Goal: Transaction & Acquisition: Purchase product/service

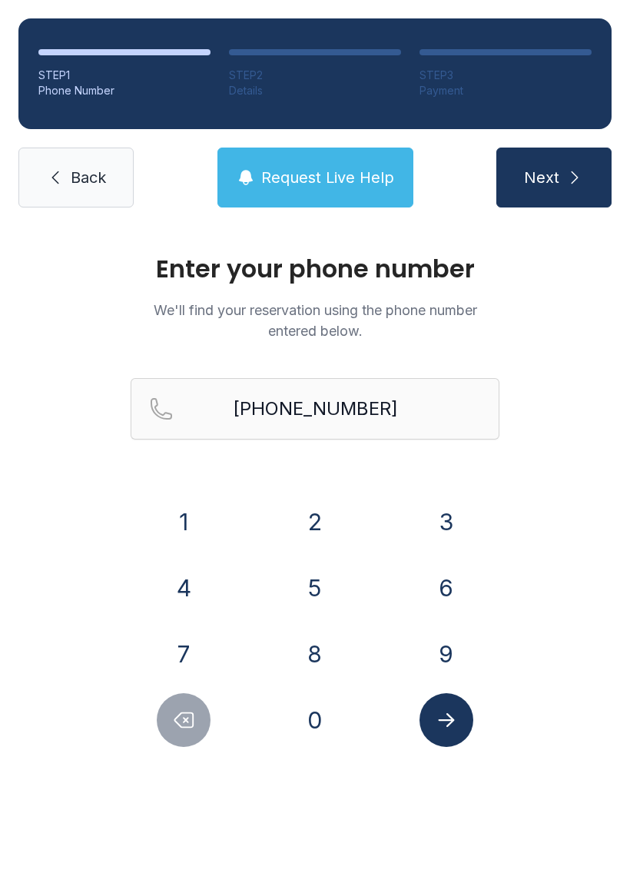
click at [434, 521] on button "3" at bounding box center [447, 522] width 54 height 54
click at [179, 710] on icon "Delete number" at bounding box center [183, 720] width 23 height 23
click at [438, 717] on icon "Submit lookup form" at bounding box center [446, 720] width 23 height 23
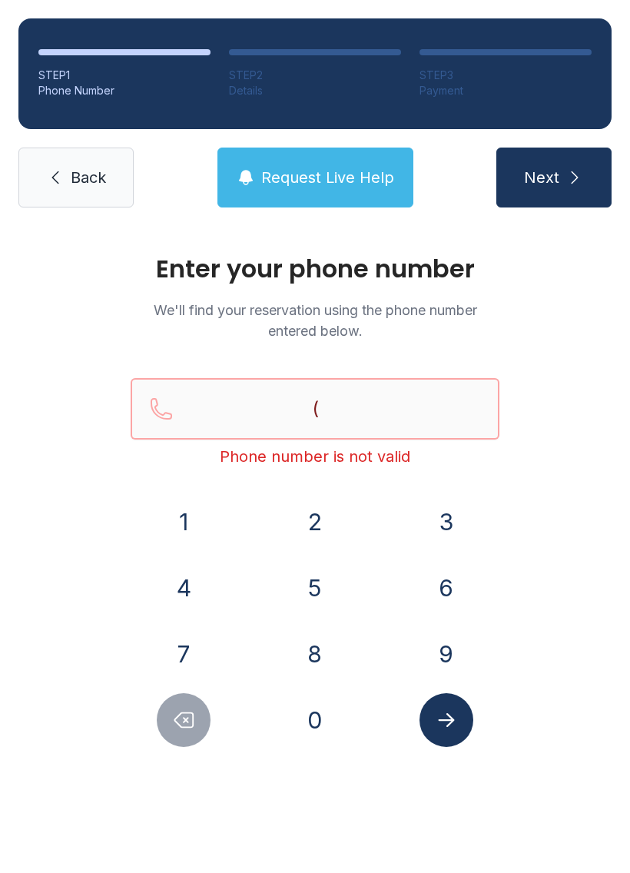
type input "("
click at [65, 178] on link "Back" at bounding box center [75, 178] width 115 height 60
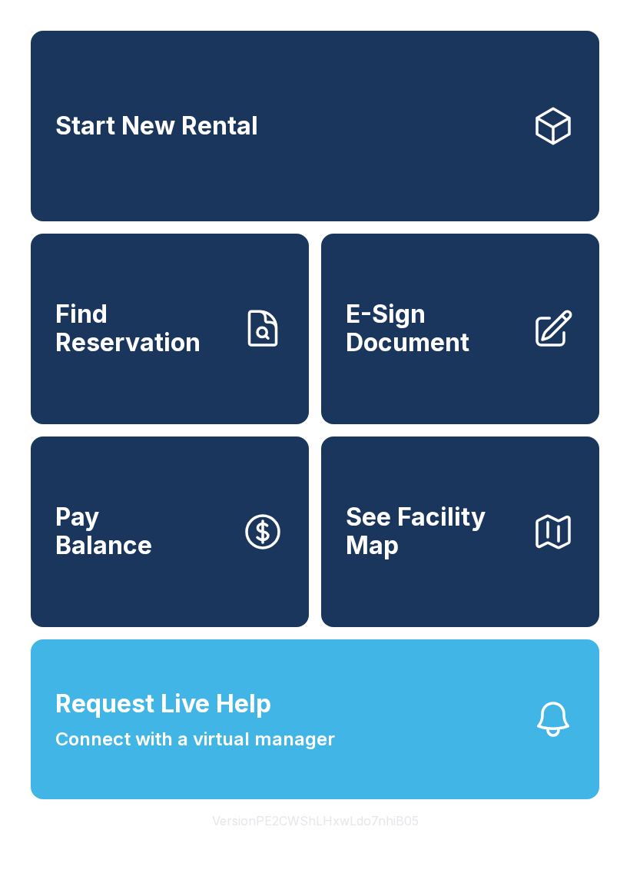
click at [152, 136] on span "Start New Rental" at bounding box center [156, 126] width 203 height 28
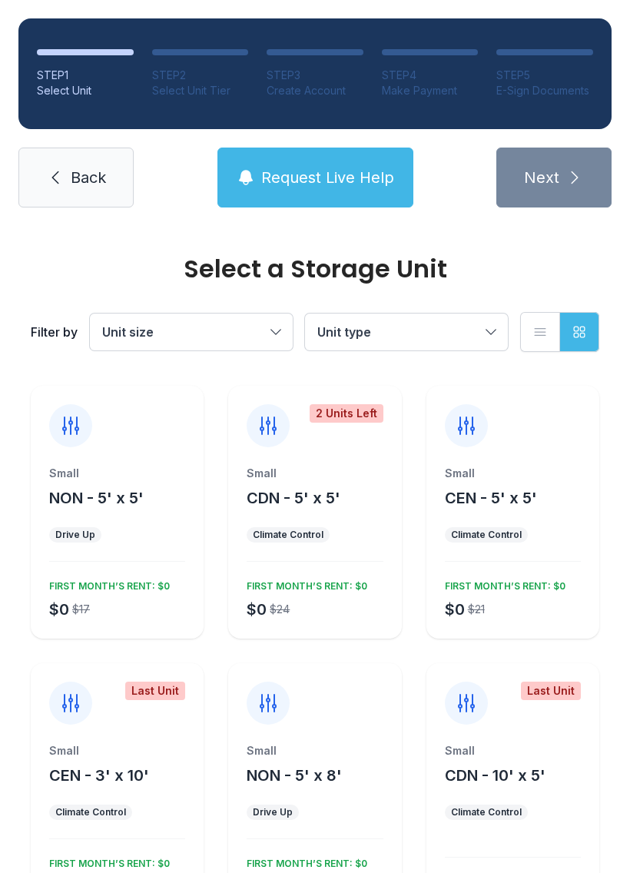
click at [275, 319] on button "Unit size" at bounding box center [191, 332] width 203 height 37
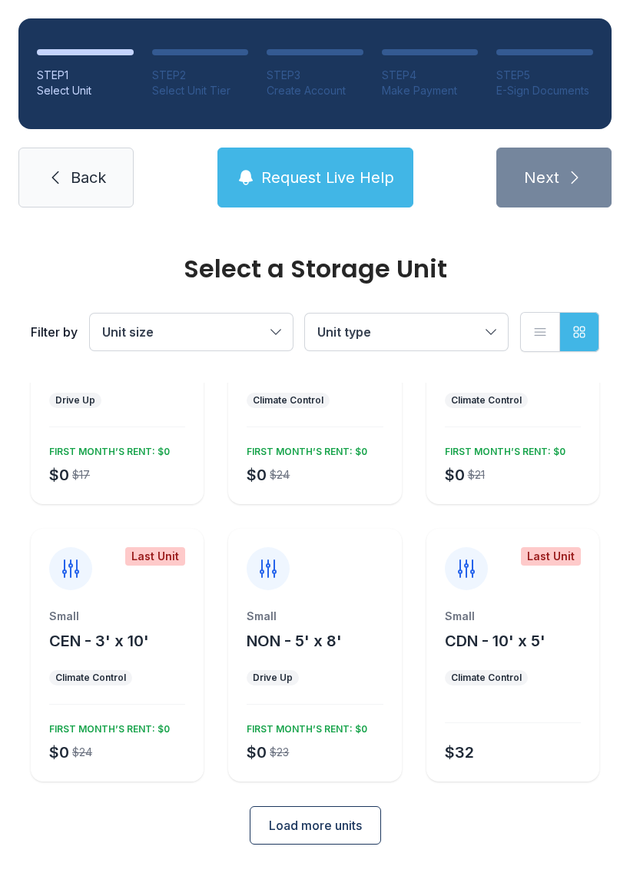
scroll to position [134, 0]
click at [327, 829] on span "Load more units" at bounding box center [315, 826] width 93 height 18
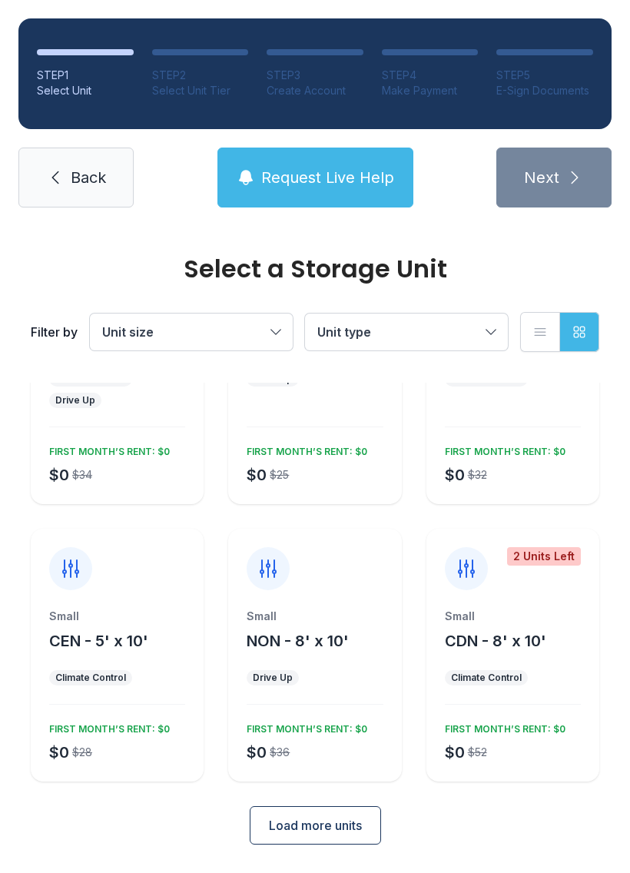
scroll to position [710, 0]
click at [300, 820] on span "Load more units" at bounding box center [315, 826] width 93 height 18
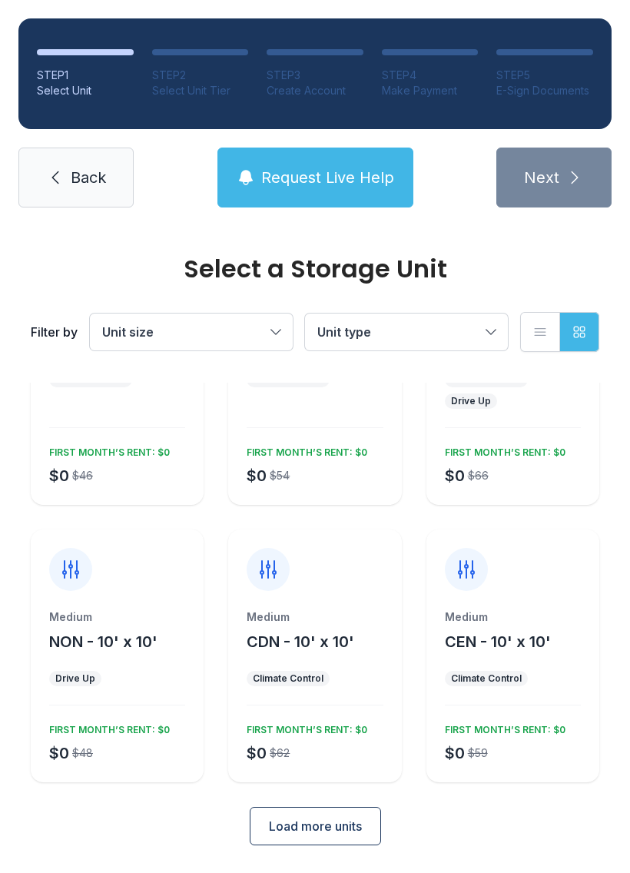
scroll to position [1287, 0]
click at [301, 823] on span "Load more units" at bounding box center [315, 826] width 93 height 18
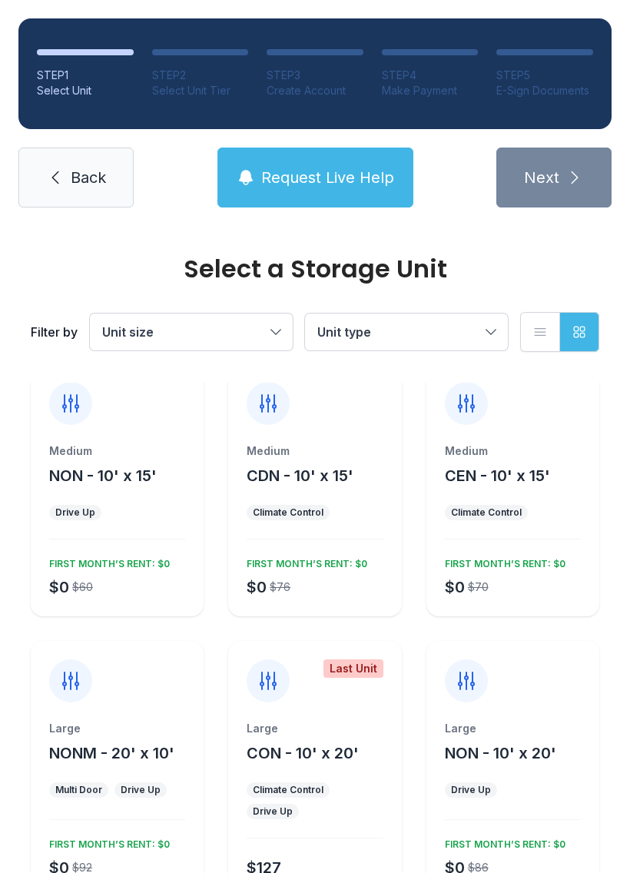
scroll to position [1727, 0]
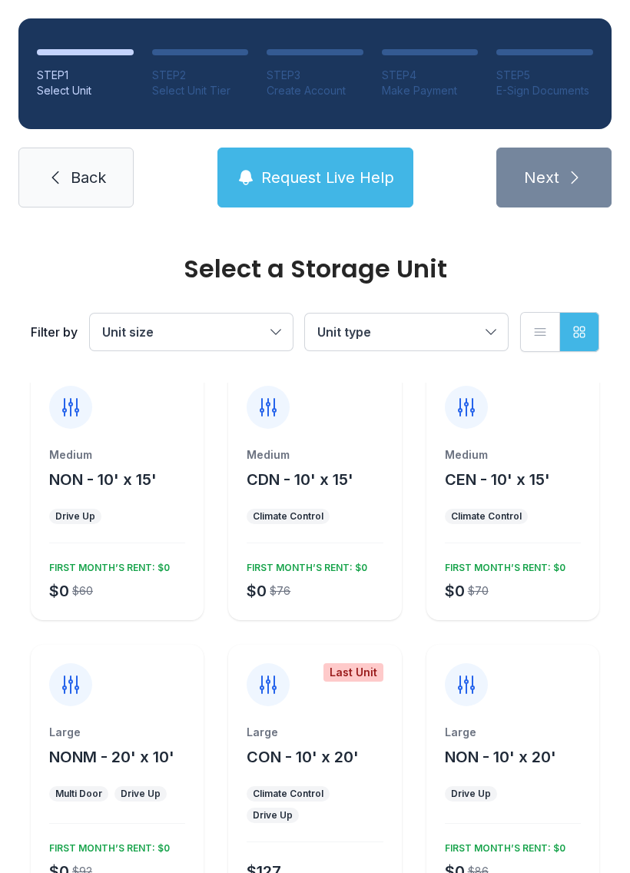
click at [66, 481] on span "NON - 10' x 15'" at bounding box center [103, 480] width 108 height 18
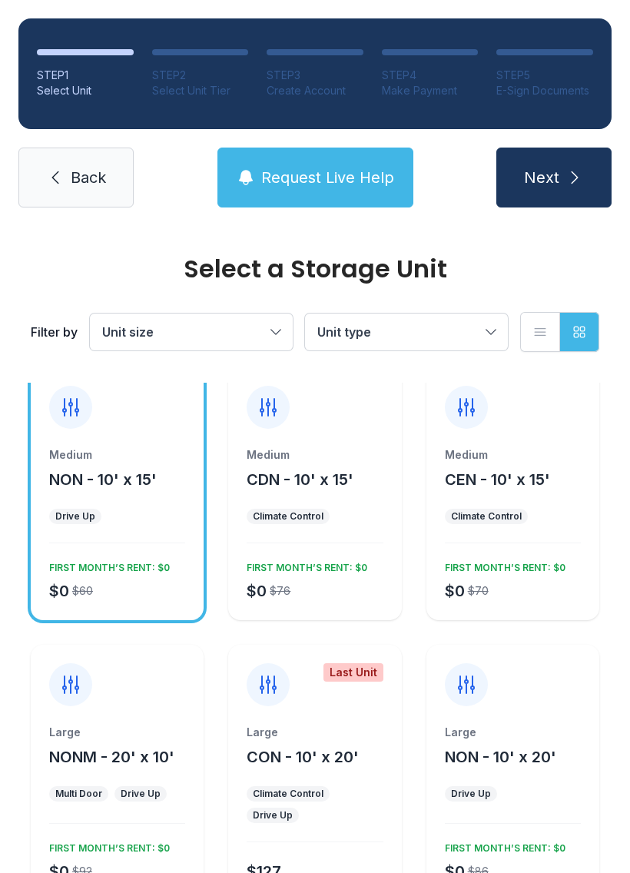
click at [537, 181] on span "Next" at bounding box center [541, 178] width 35 height 22
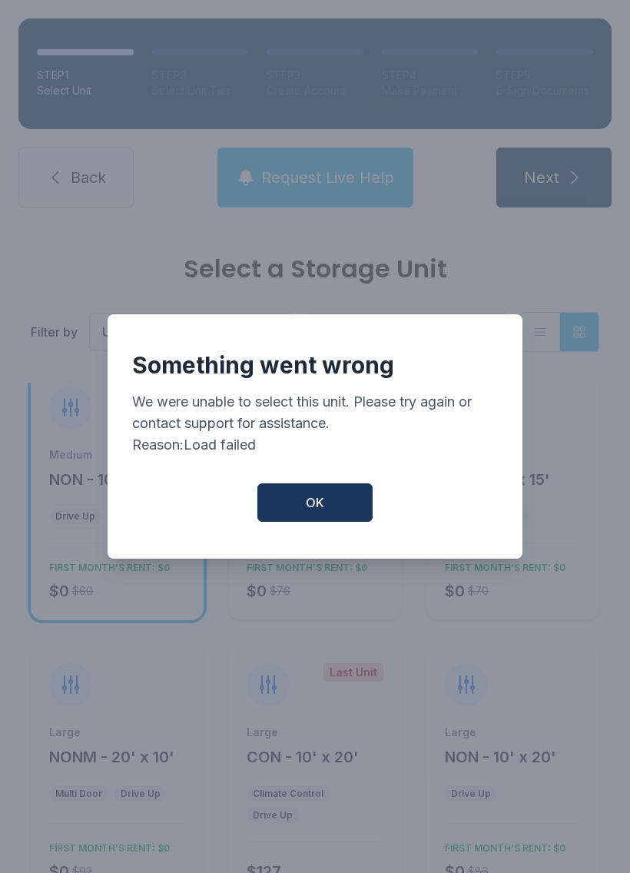
click at [296, 508] on button "OK" at bounding box center [315, 503] width 115 height 38
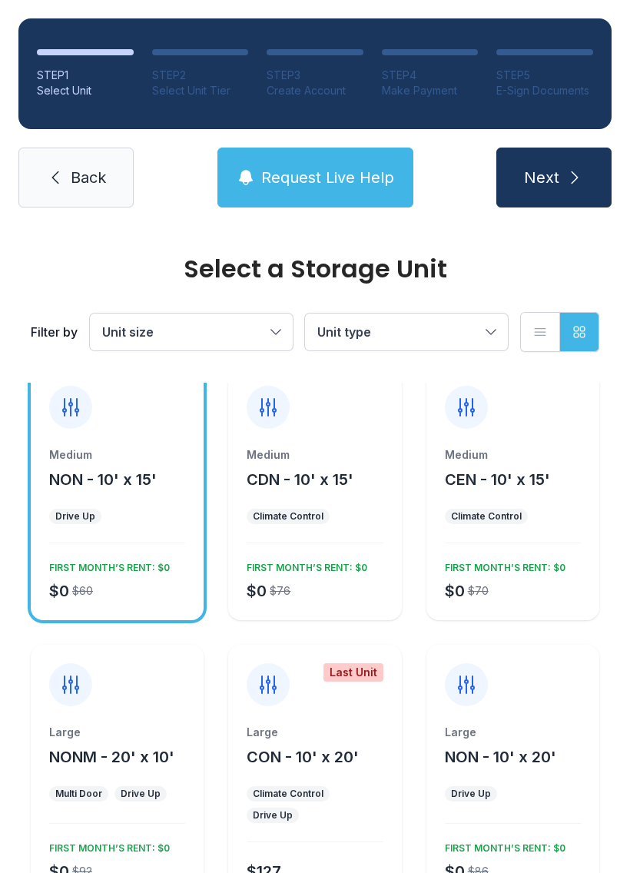
click at [66, 461] on div "Medium" at bounding box center [117, 454] width 136 height 15
click at [100, 482] on span "NON - 10' x 15'" at bounding box center [103, 480] width 108 height 18
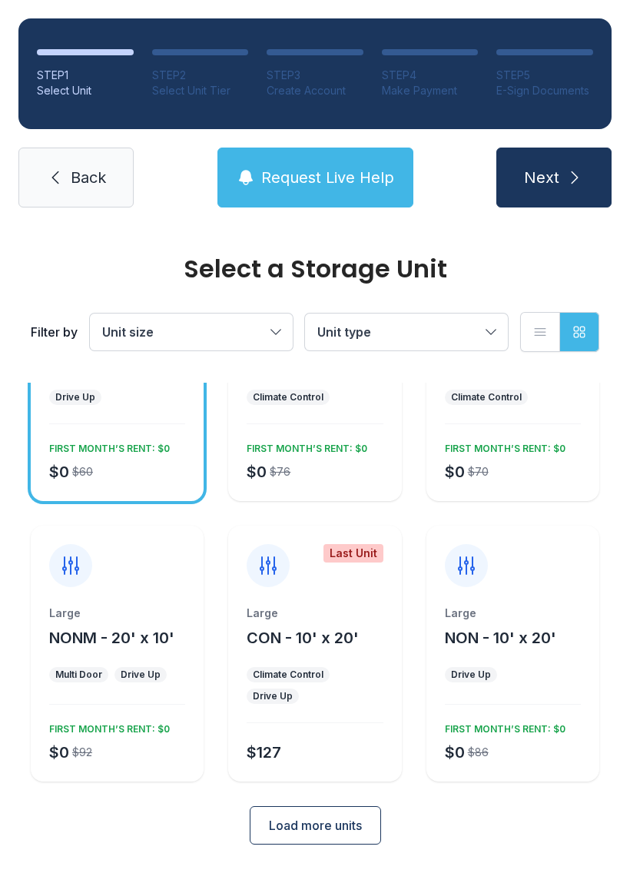
scroll to position [1845, 0]
click at [486, 737] on div "$0 $86" at bounding box center [464, 751] width 50 height 28
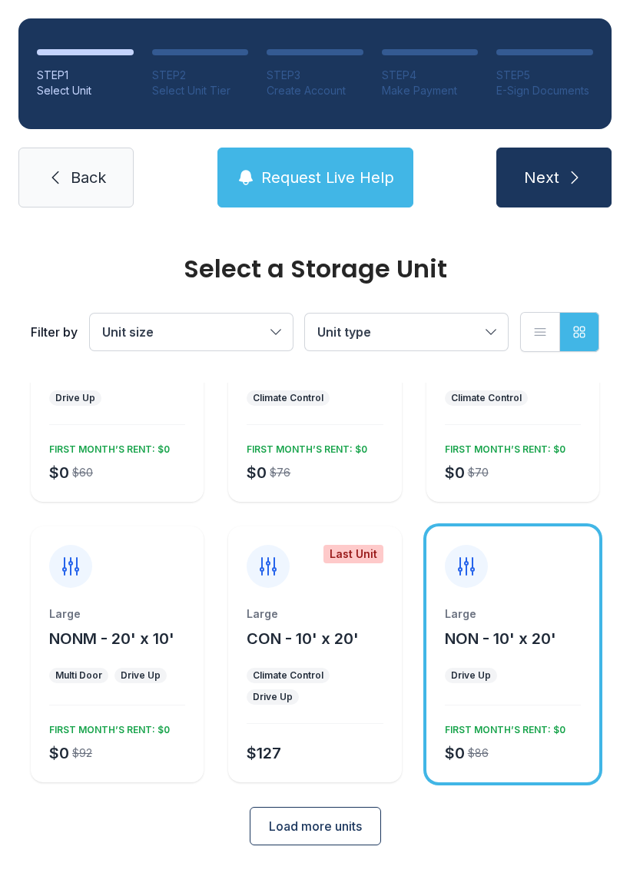
click at [542, 168] on span "Next" at bounding box center [541, 178] width 35 height 22
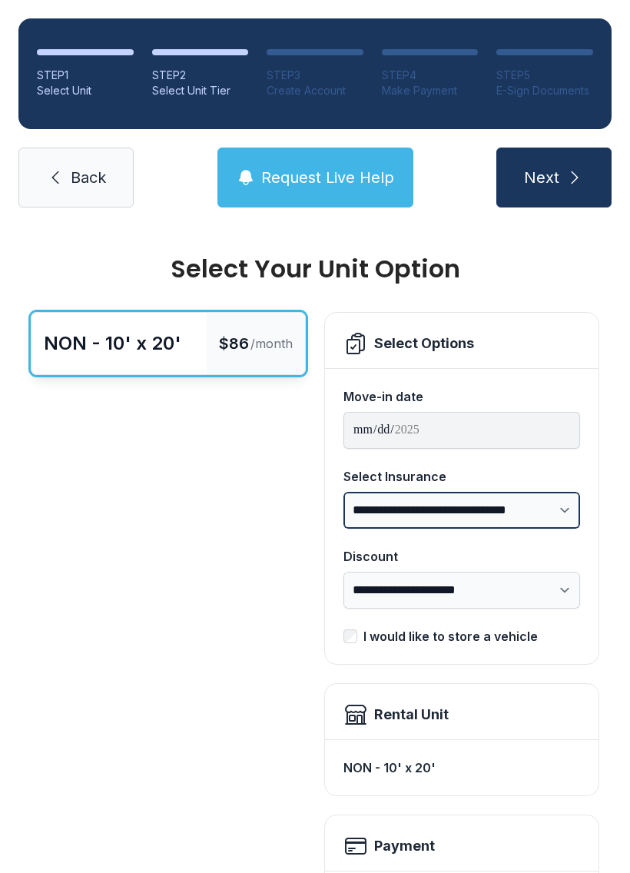
click at [550, 507] on select "**********" at bounding box center [462, 510] width 237 height 37
click at [352, 161] on button "Request Live Help" at bounding box center [316, 178] width 196 height 60
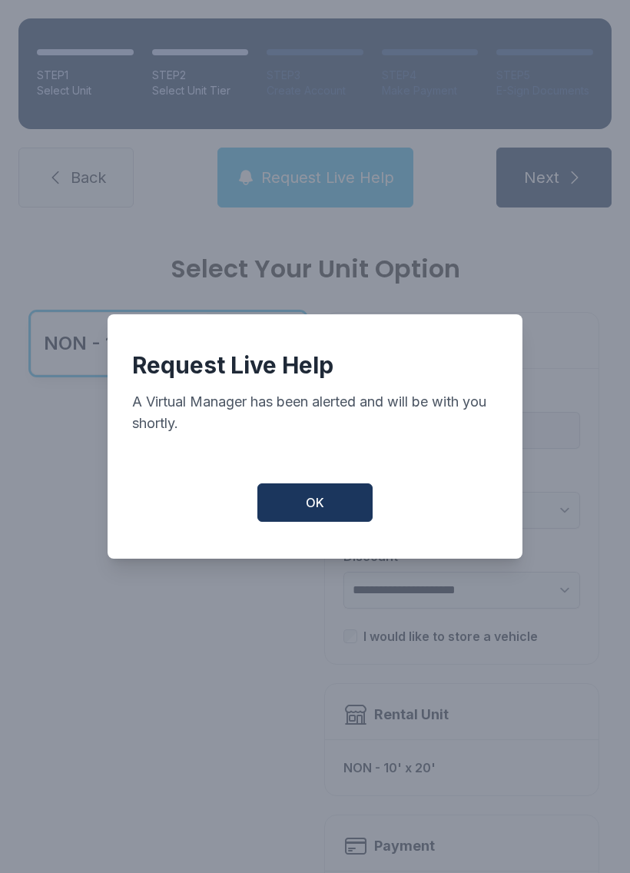
click at [335, 501] on button "OK" at bounding box center [315, 503] width 115 height 38
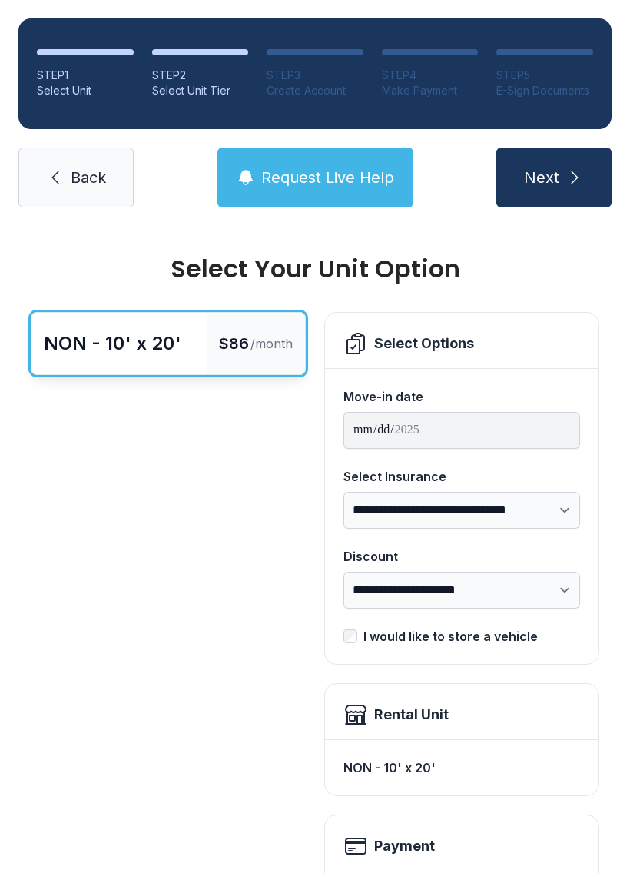
click at [569, 166] on button "Next" at bounding box center [554, 178] width 115 height 60
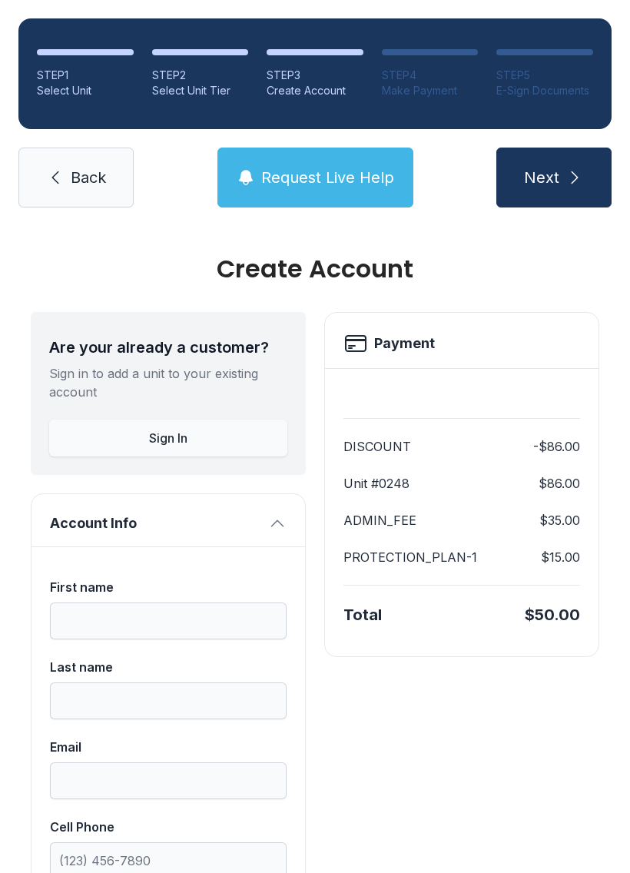
click at [611, 178] on button "Next" at bounding box center [554, 178] width 115 height 60
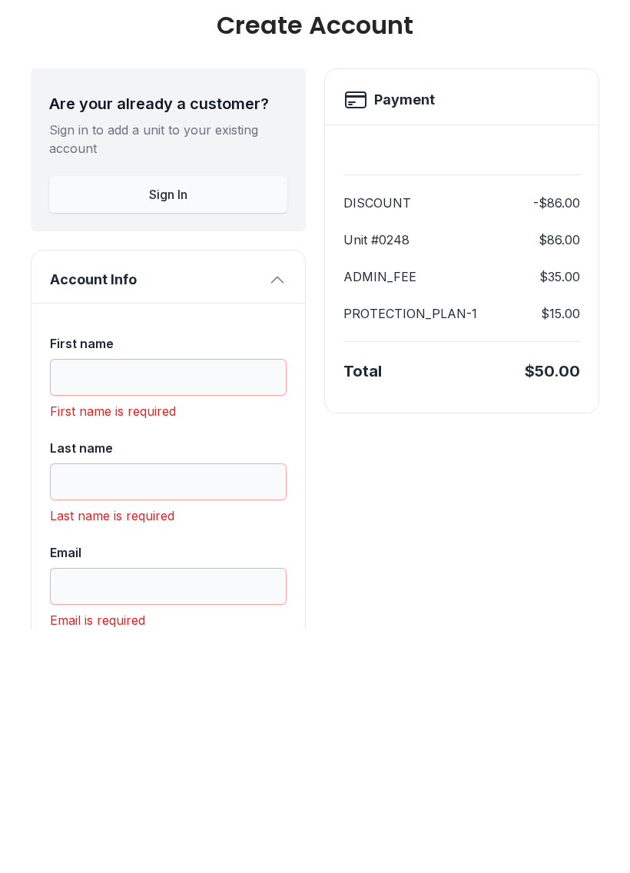
click at [224, 420] on button "Sign In" at bounding box center [168, 438] width 238 height 37
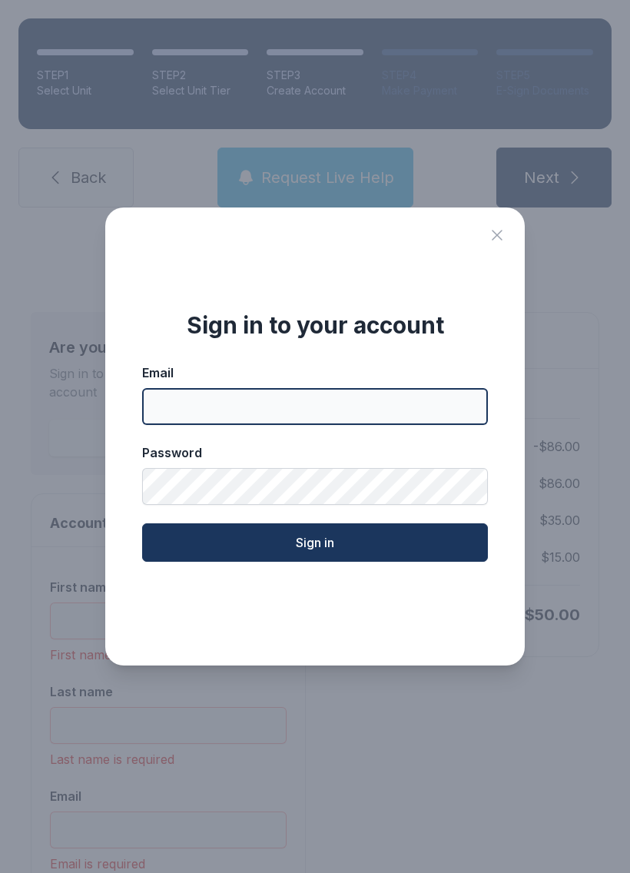
click at [378, 409] on input "Email" at bounding box center [315, 406] width 346 height 37
type input "**********"
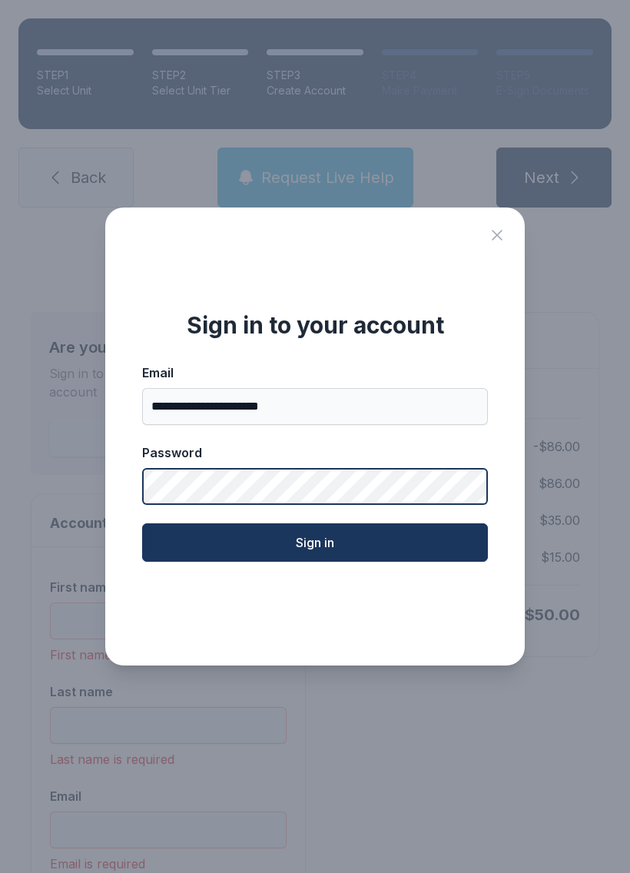
click at [315, 543] on button "Sign in" at bounding box center [315, 543] width 346 height 38
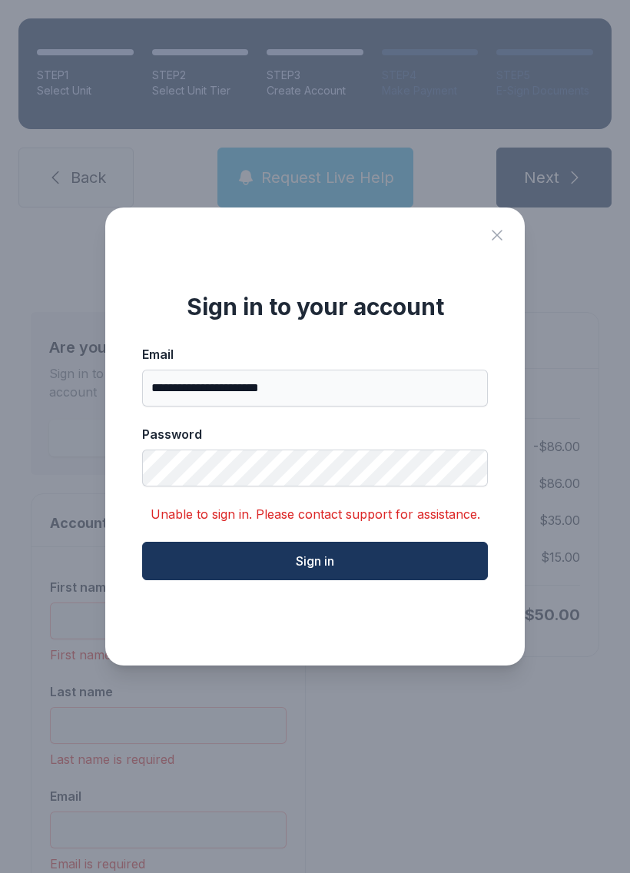
click at [501, 238] on icon "Close sign in modal" at bounding box center [497, 235] width 11 height 11
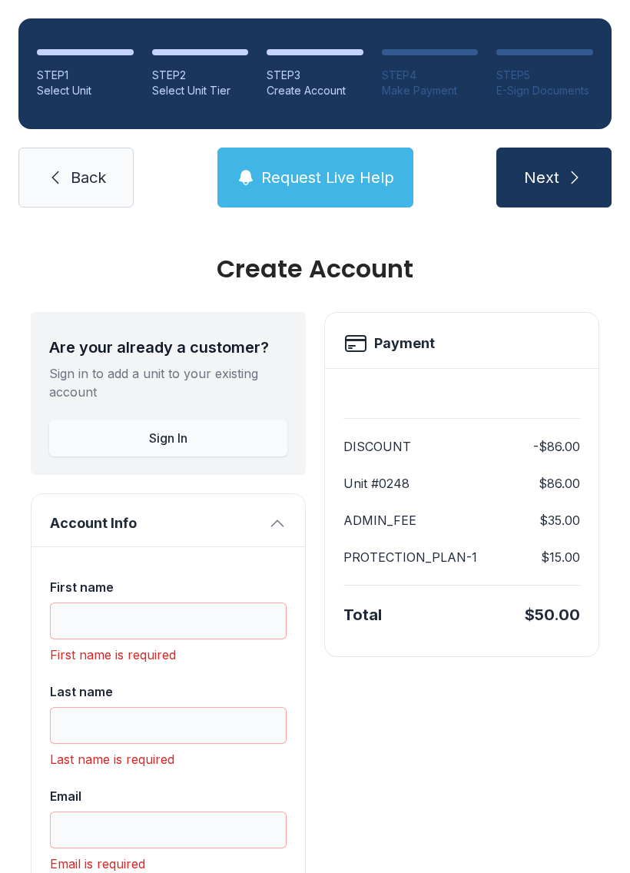
click at [98, 167] on span "Back" at bounding box center [88, 178] width 35 height 22
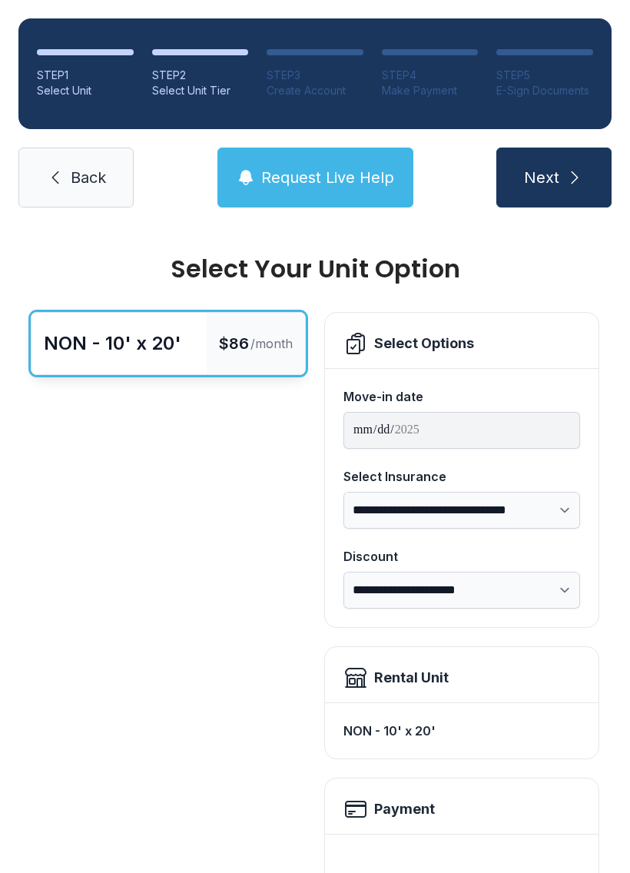
click at [75, 152] on link "Back" at bounding box center [75, 178] width 115 height 60
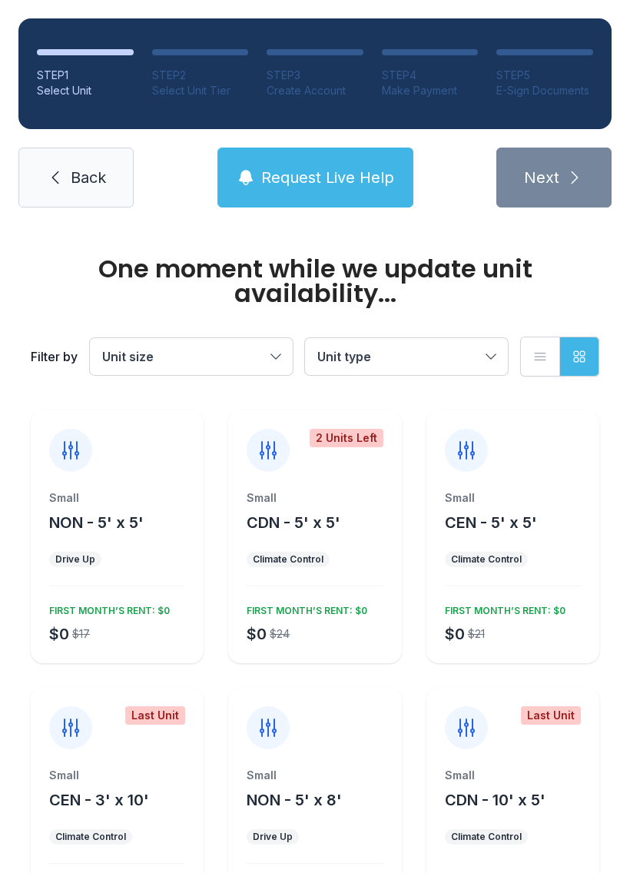
click at [64, 172] on icon at bounding box center [55, 177] width 18 height 18
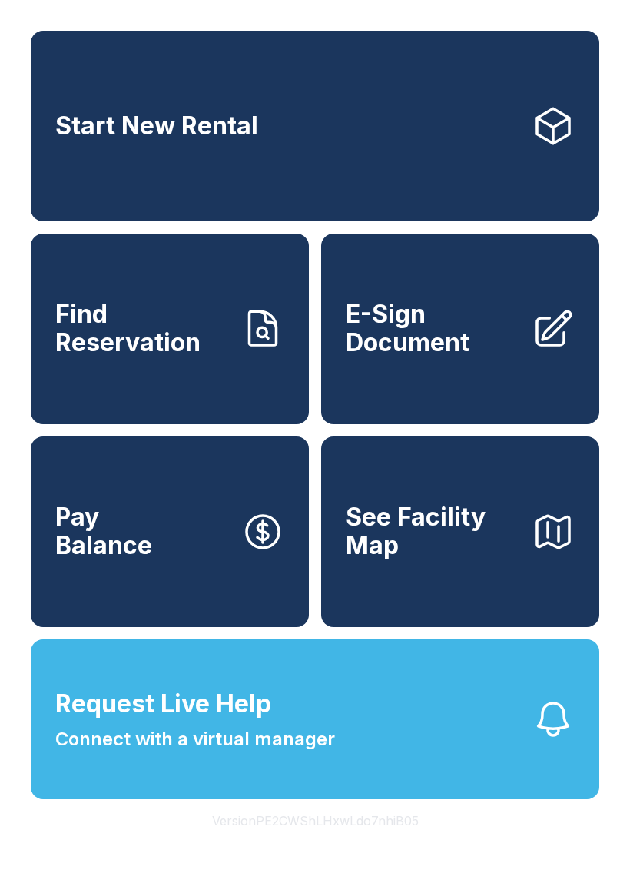
click at [83, 184] on link "Start New Rental" at bounding box center [315, 126] width 569 height 191
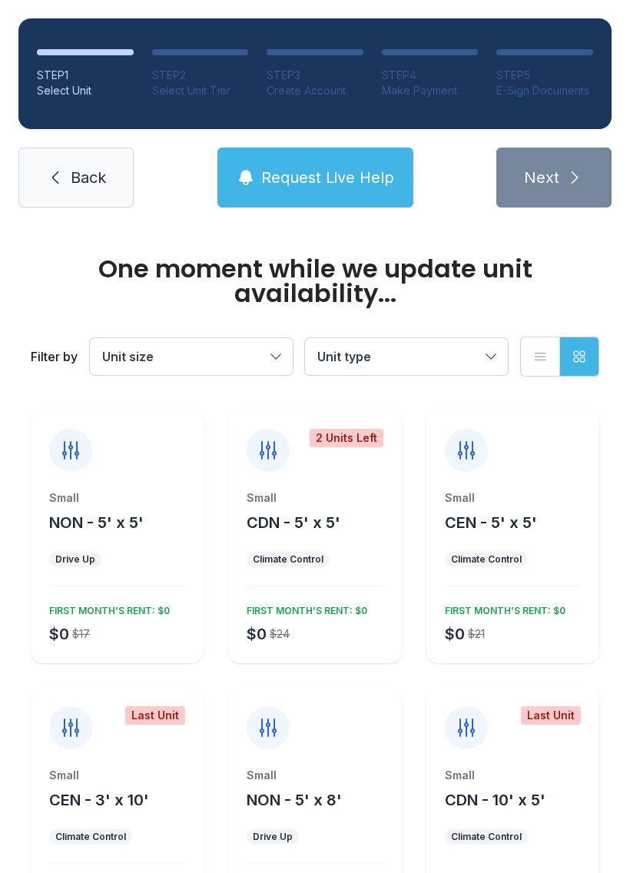
click at [111, 174] on link "Back" at bounding box center [75, 178] width 115 height 60
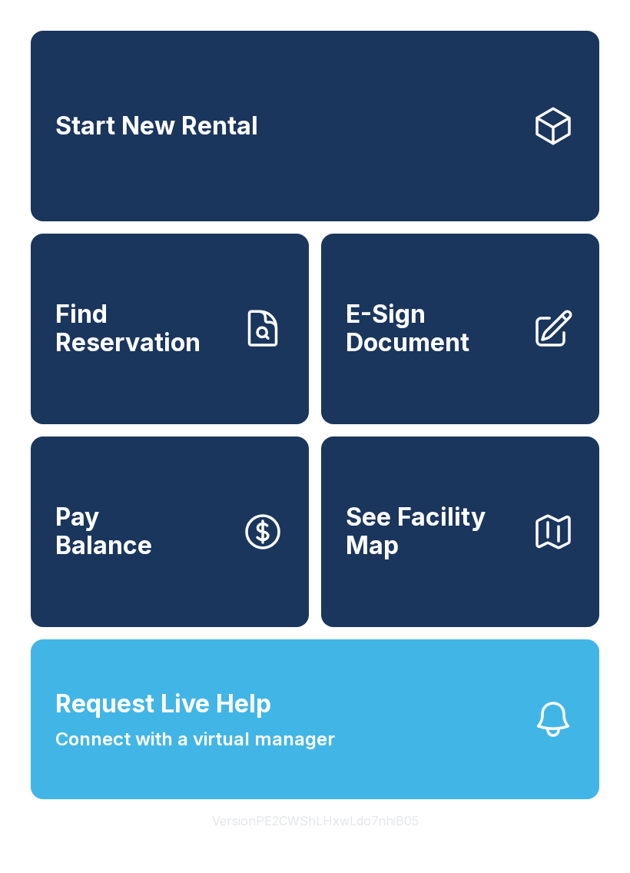
click at [383, 765] on button "Request Live Help Connect with a virtual manager" at bounding box center [315, 720] width 569 height 160
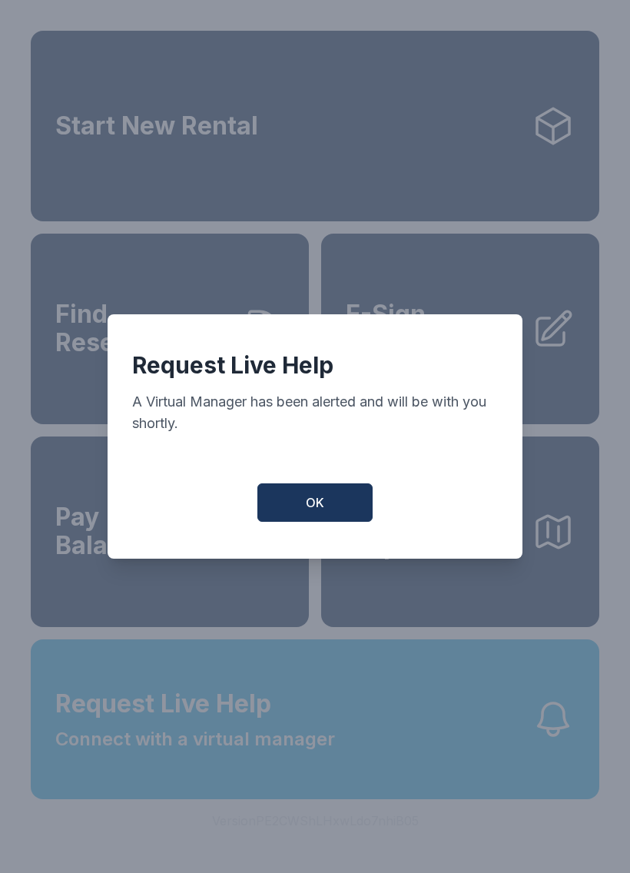
click at [338, 505] on button "OK" at bounding box center [315, 503] width 115 height 38
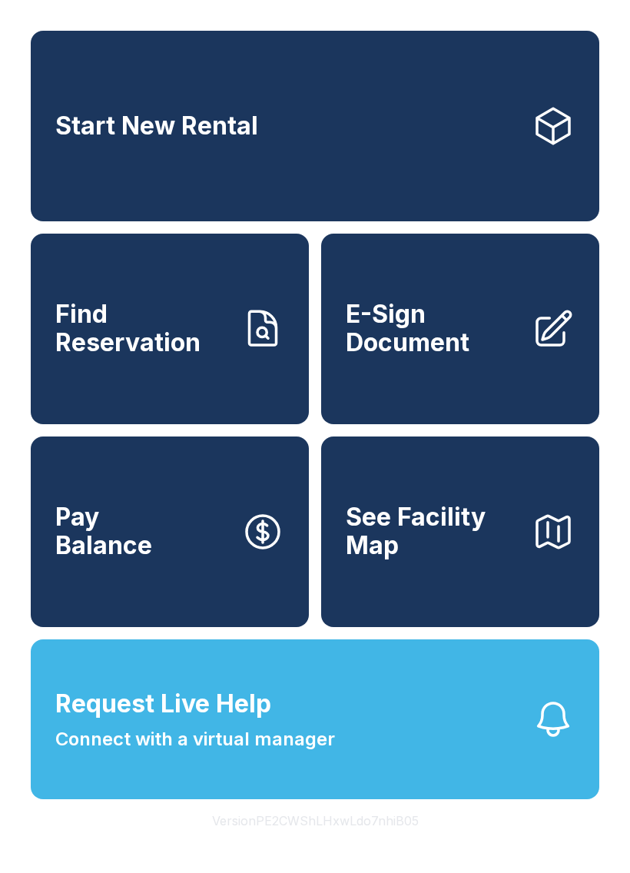
click at [324, 753] on span "Connect with a virtual manager" at bounding box center [195, 740] width 280 height 28
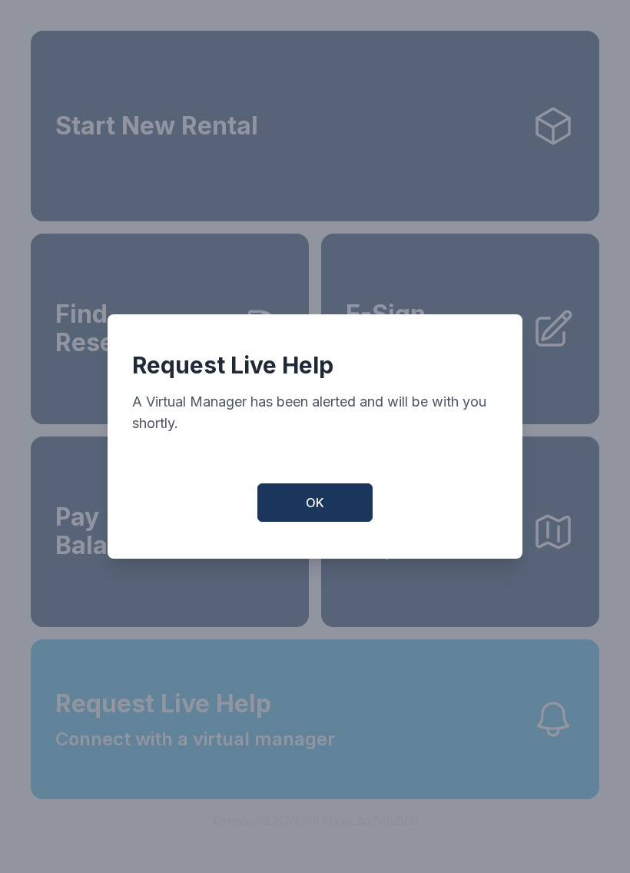
click at [327, 501] on button "OK" at bounding box center [315, 503] width 115 height 38
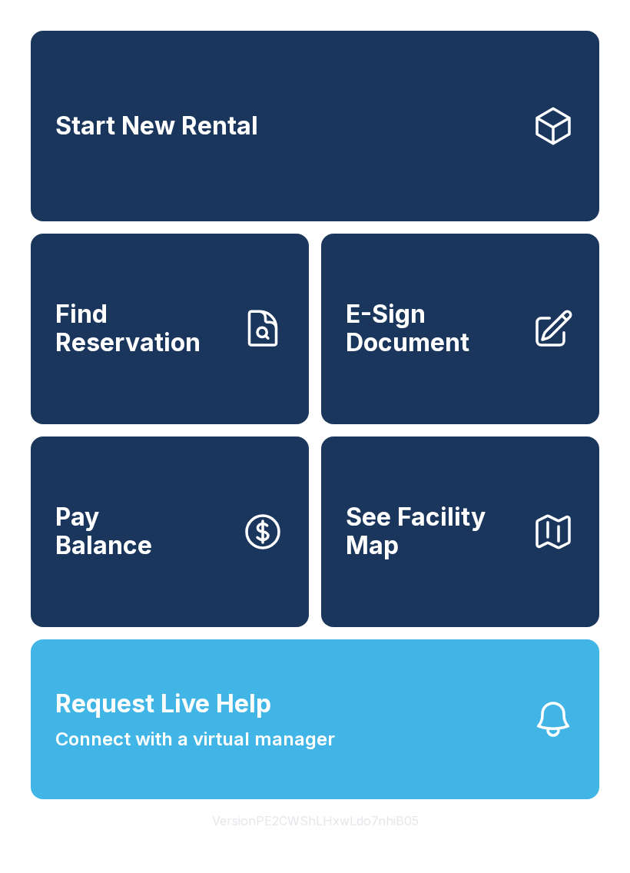
click at [324, 751] on span "Request Live Help Connect with a virtual manager" at bounding box center [195, 720] width 280 height 68
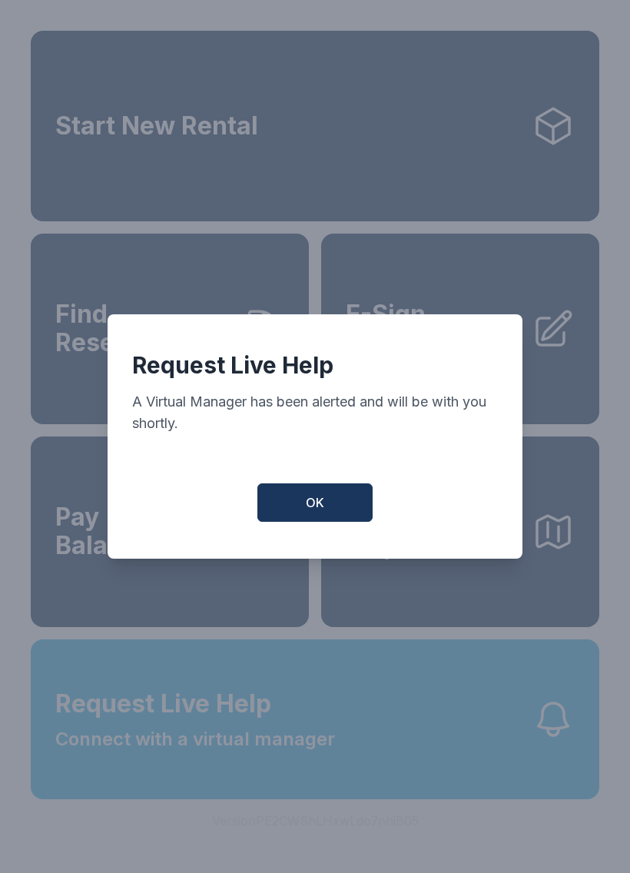
click at [329, 510] on button "OK" at bounding box center [315, 503] width 115 height 38
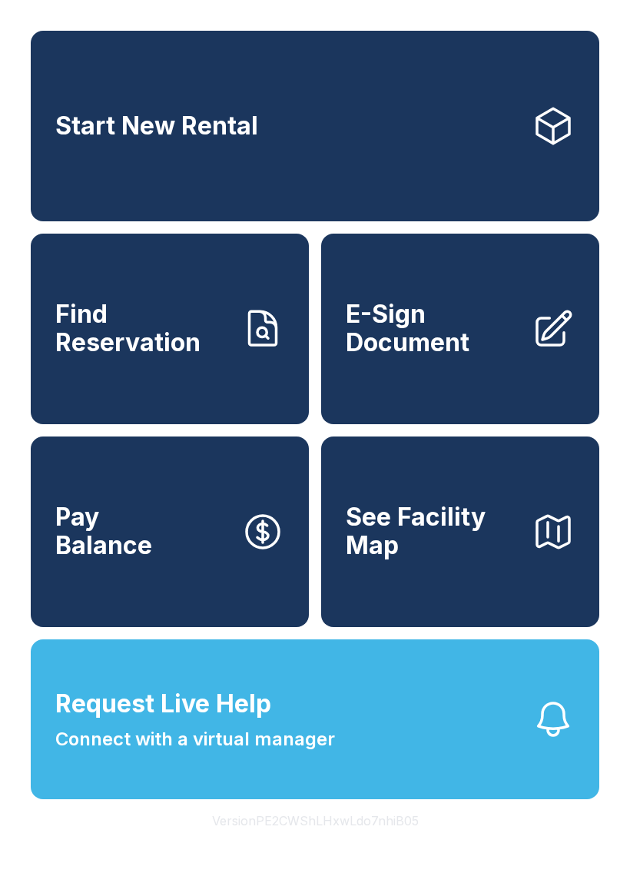
click at [305, 753] on span "Request Live Help Connect with a virtual manager" at bounding box center [195, 720] width 280 height 68
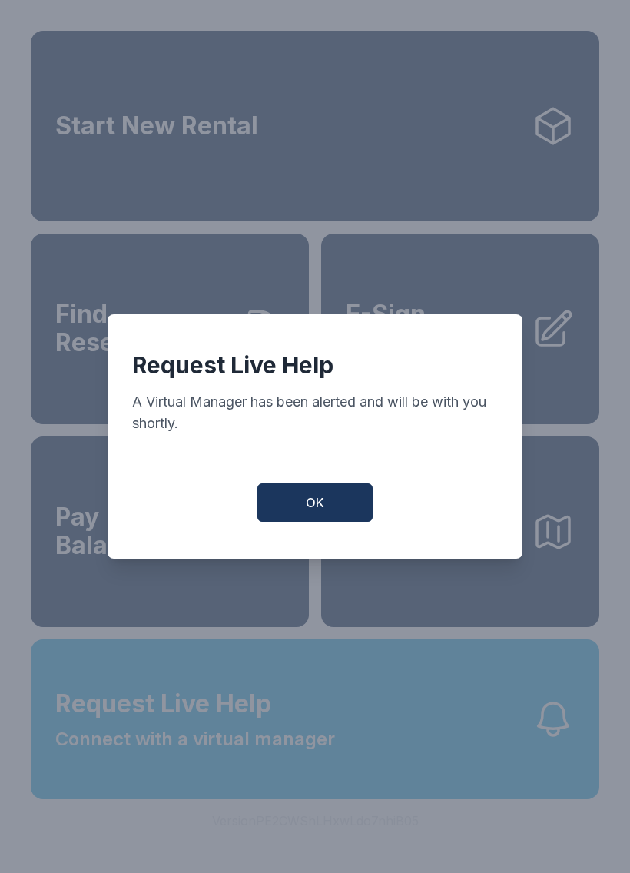
click at [343, 496] on button "OK" at bounding box center [315, 503] width 115 height 38
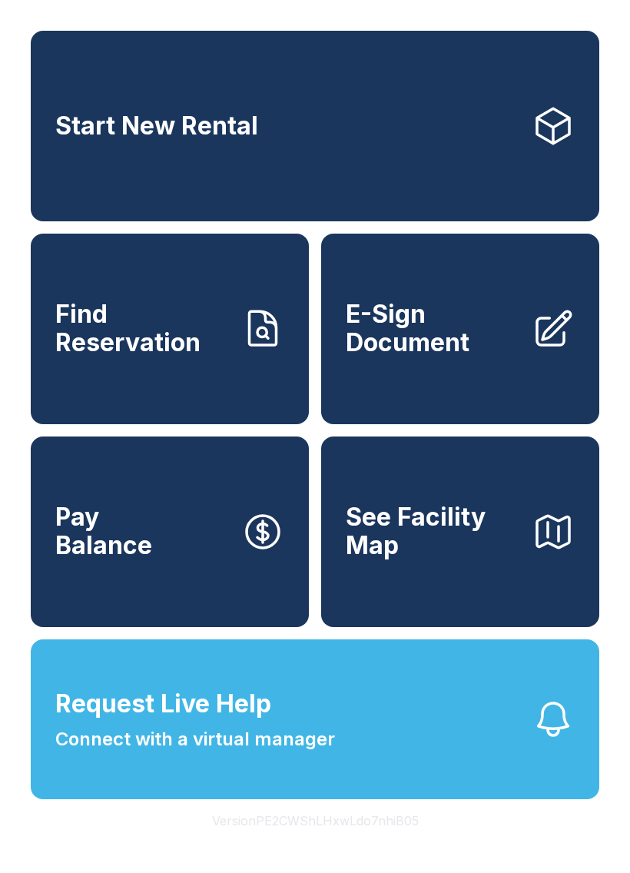
click at [324, 753] on span "Connect with a virtual manager" at bounding box center [195, 740] width 280 height 28
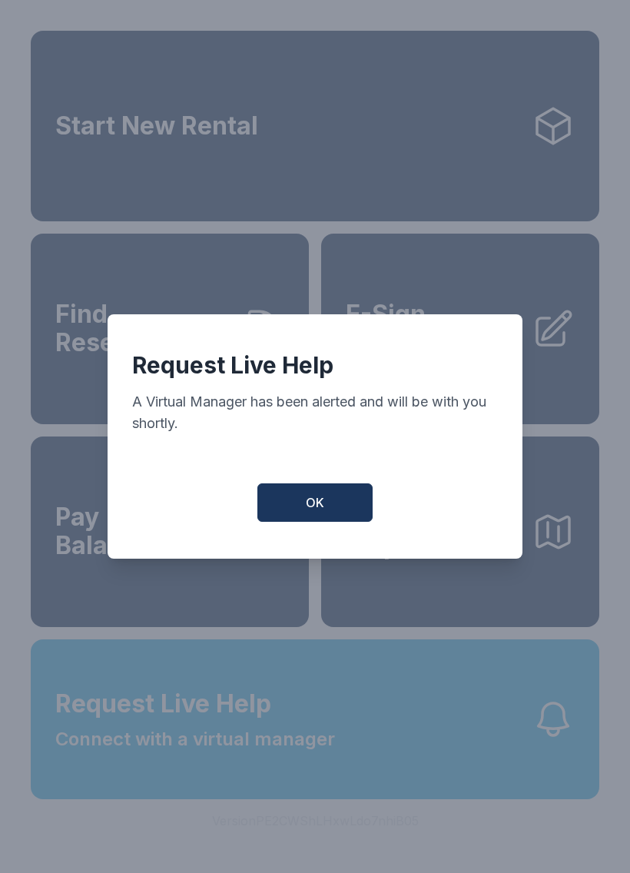
click at [331, 515] on button "OK" at bounding box center [315, 503] width 115 height 38
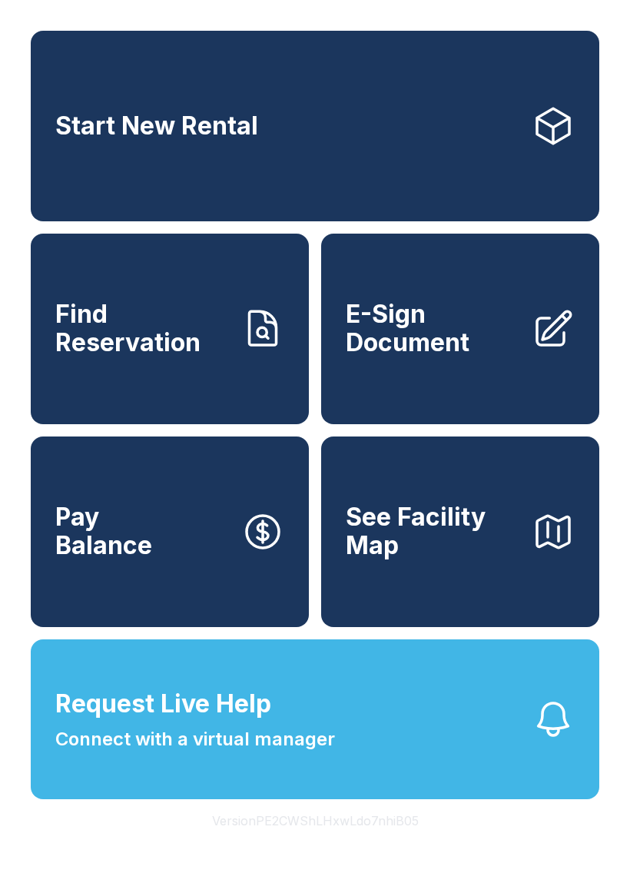
click at [163, 510] on link "Pay Balance" at bounding box center [170, 532] width 278 height 191
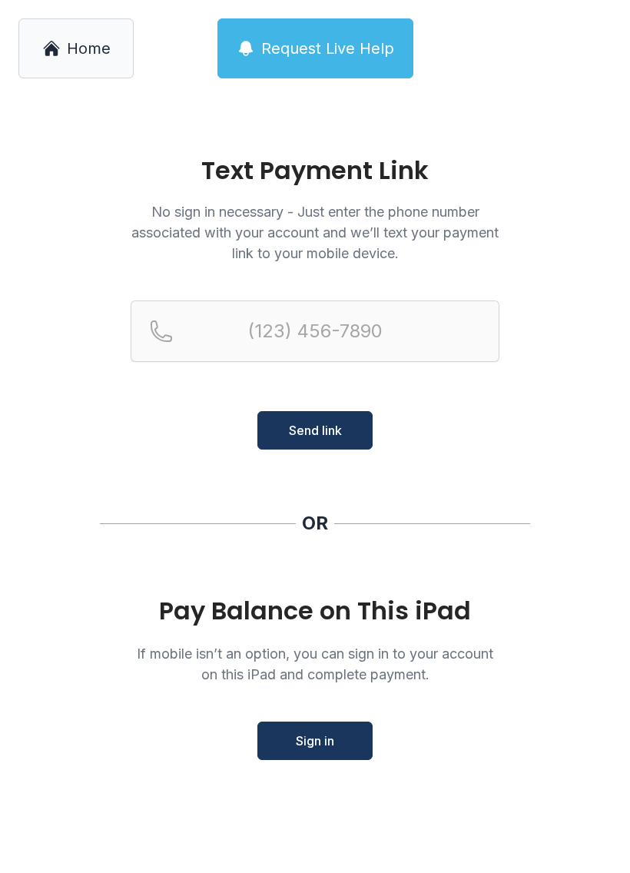
click at [334, 50] on span "Request Live Help" at bounding box center [327, 49] width 133 height 22
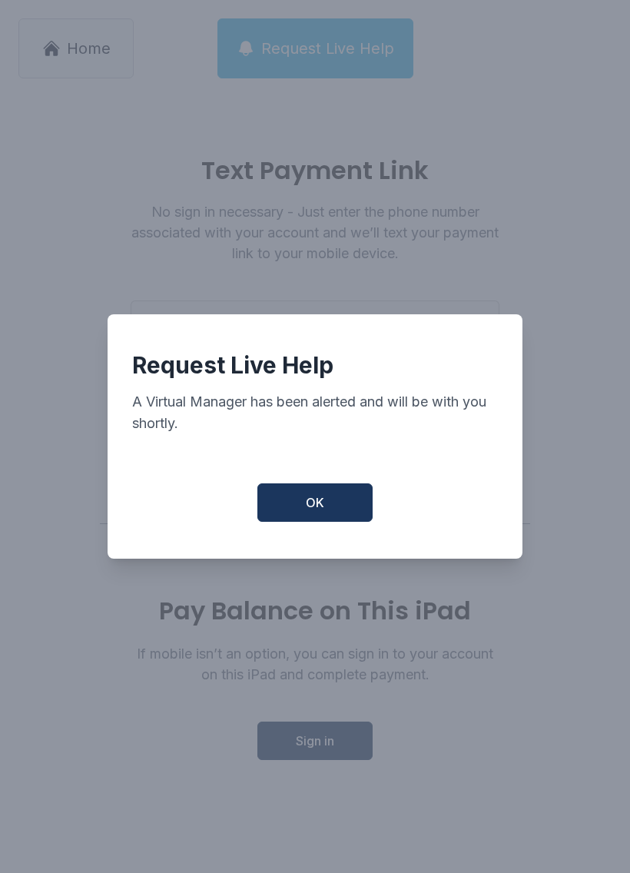
click at [325, 512] on button "OK" at bounding box center [315, 503] width 115 height 38
